Goal: Information Seeking & Learning: Learn about a topic

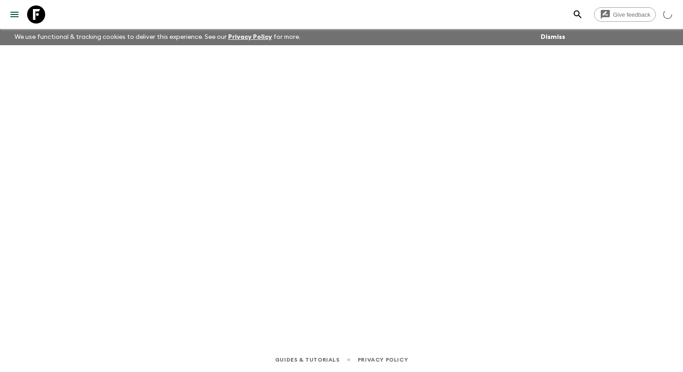
click at [15, 20] on icon "menu" at bounding box center [14, 14] width 11 height 11
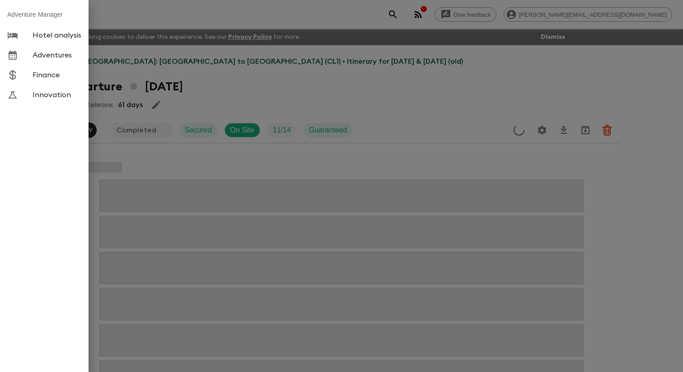
click at [54, 71] on link "Finance" at bounding box center [44, 75] width 89 height 20
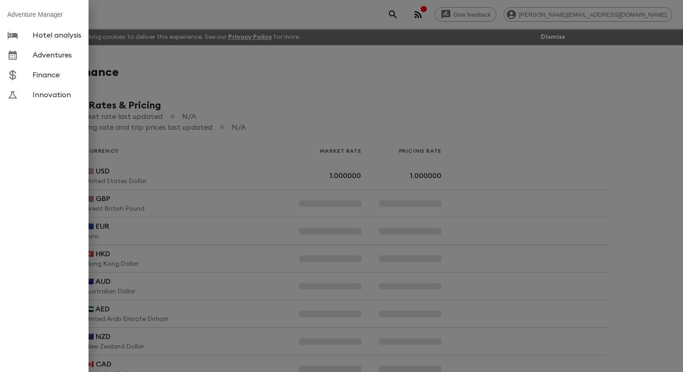
click at [52, 56] on span "Adventures" at bounding box center [57, 55] width 49 height 9
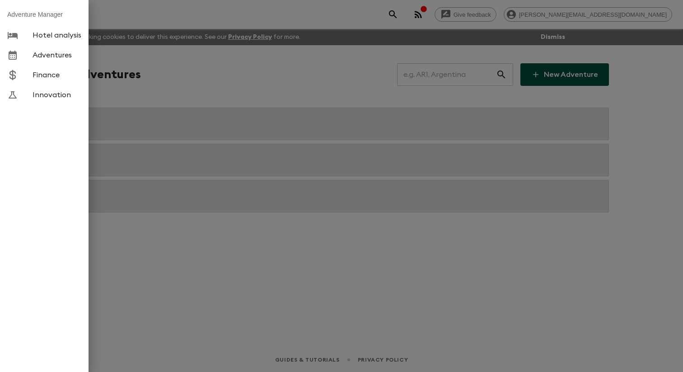
click at [30, 65] on link "Adventures" at bounding box center [44, 55] width 89 height 20
click at [189, 72] on div at bounding box center [341, 186] width 683 height 372
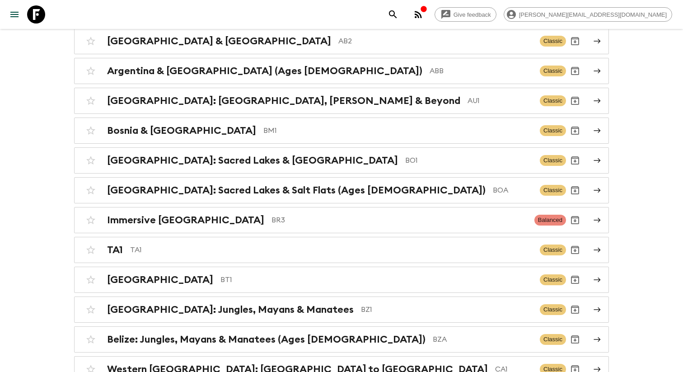
scroll to position [4388, 0]
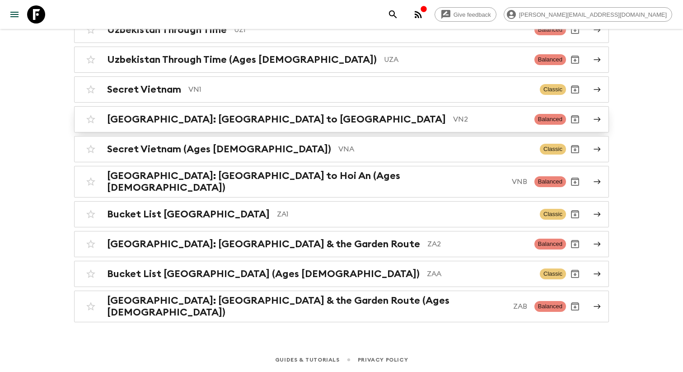
click at [167, 125] on h2 "[GEOGRAPHIC_DATA]: [GEOGRAPHIC_DATA] to [GEOGRAPHIC_DATA]" at bounding box center [276, 119] width 339 height 12
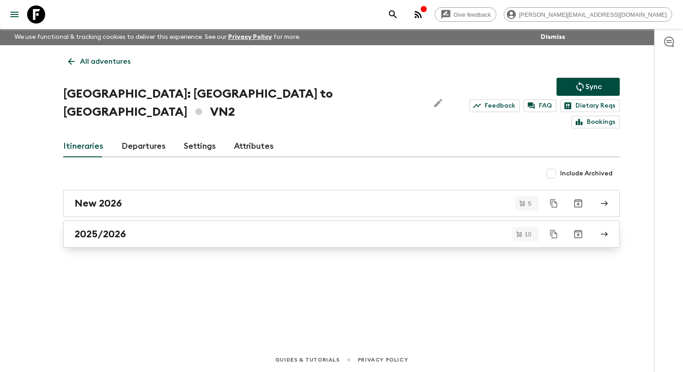
click at [125, 220] on link "2025/2026" at bounding box center [341, 233] width 557 height 27
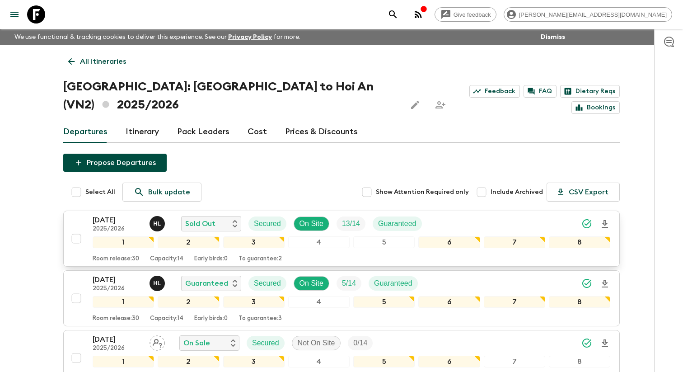
click at [117, 215] on p "[DATE]" at bounding box center [118, 220] width 50 height 11
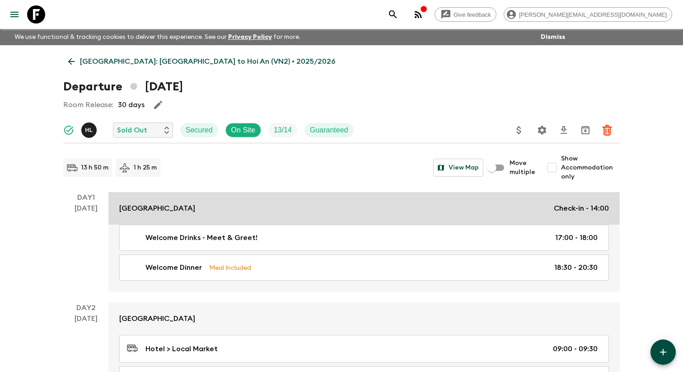
click at [264, 214] on div "[GEOGRAPHIC_DATA] Check-in - 14:00" at bounding box center [364, 208] width 490 height 11
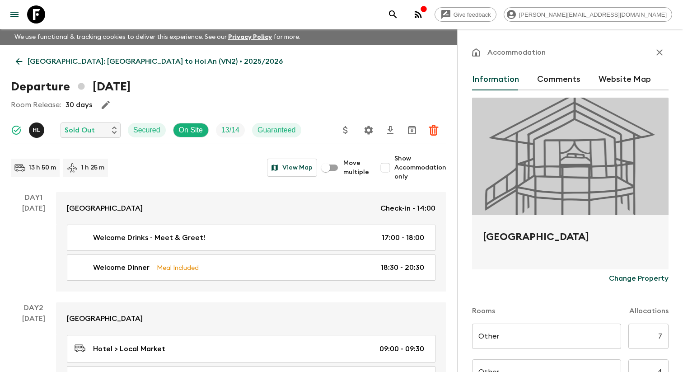
click at [575, 241] on h2 "[GEOGRAPHIC_DATA]" at bounding box center [570, 244] width 175 height 29
copy form "Flower Boutique Hotel Change Property"
